Goal: Task Accomplishment & Management: Use online tool/utility

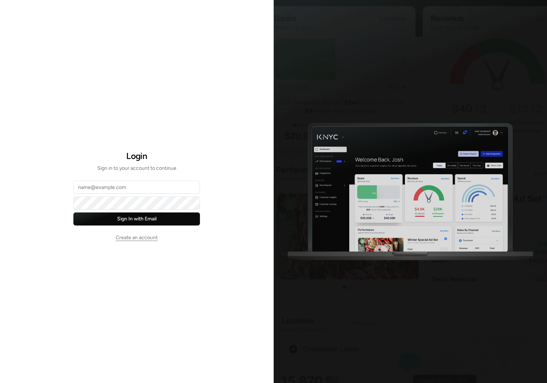
click at [123, 186] on input "Email" at bounding box center [136, 187] width 127 height 13
type input "[EMAIL_ADDRESS][DOMAIN_NAME]"
click at [146, 219] on button "Sign In with Email" at bounding box center [136, 219] width 127 height 13
